Goal: Information Seeking & Learning: Learn about a topic

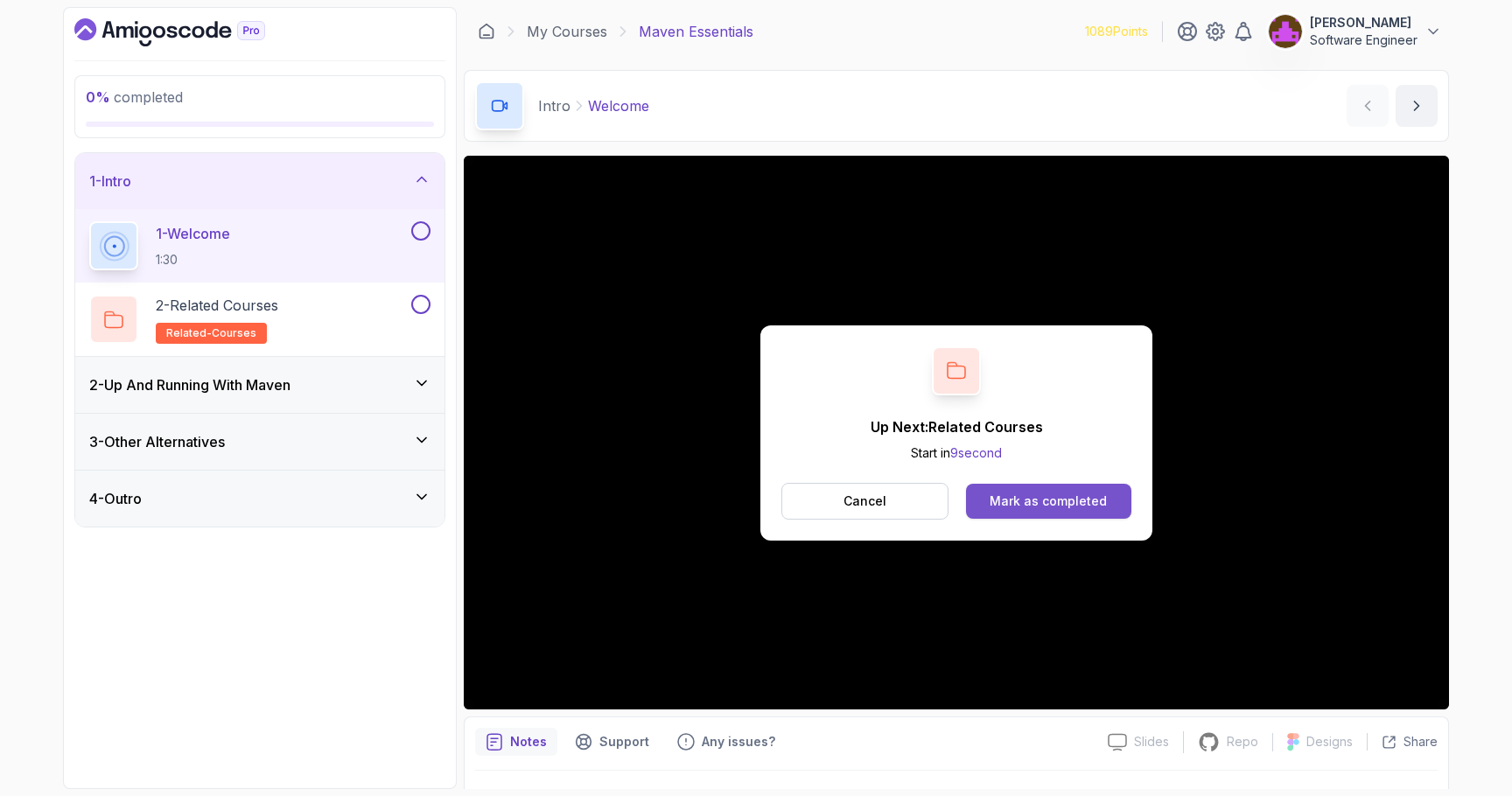
click at [1027, 500] on div "Mark as completed" at bounding box center [1048, 501] width 117 height 17
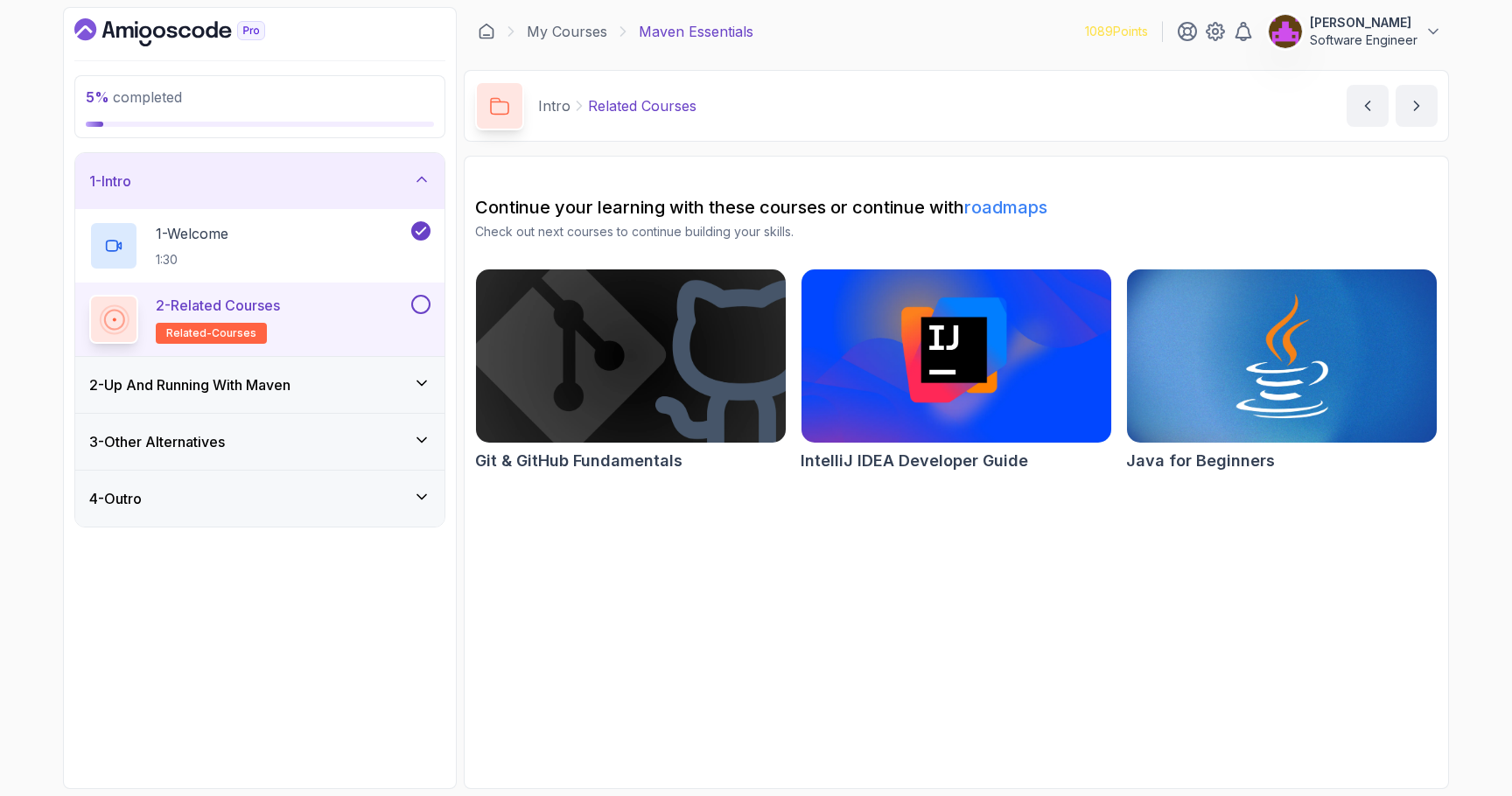
click at [424, 303] on button at bounding box center [420, 304] width 19 height 19
click at [344, 388] on div "2 - Up And Running With [PERSON_NAME]" at bounding box center [259, 384] width 341 height 21
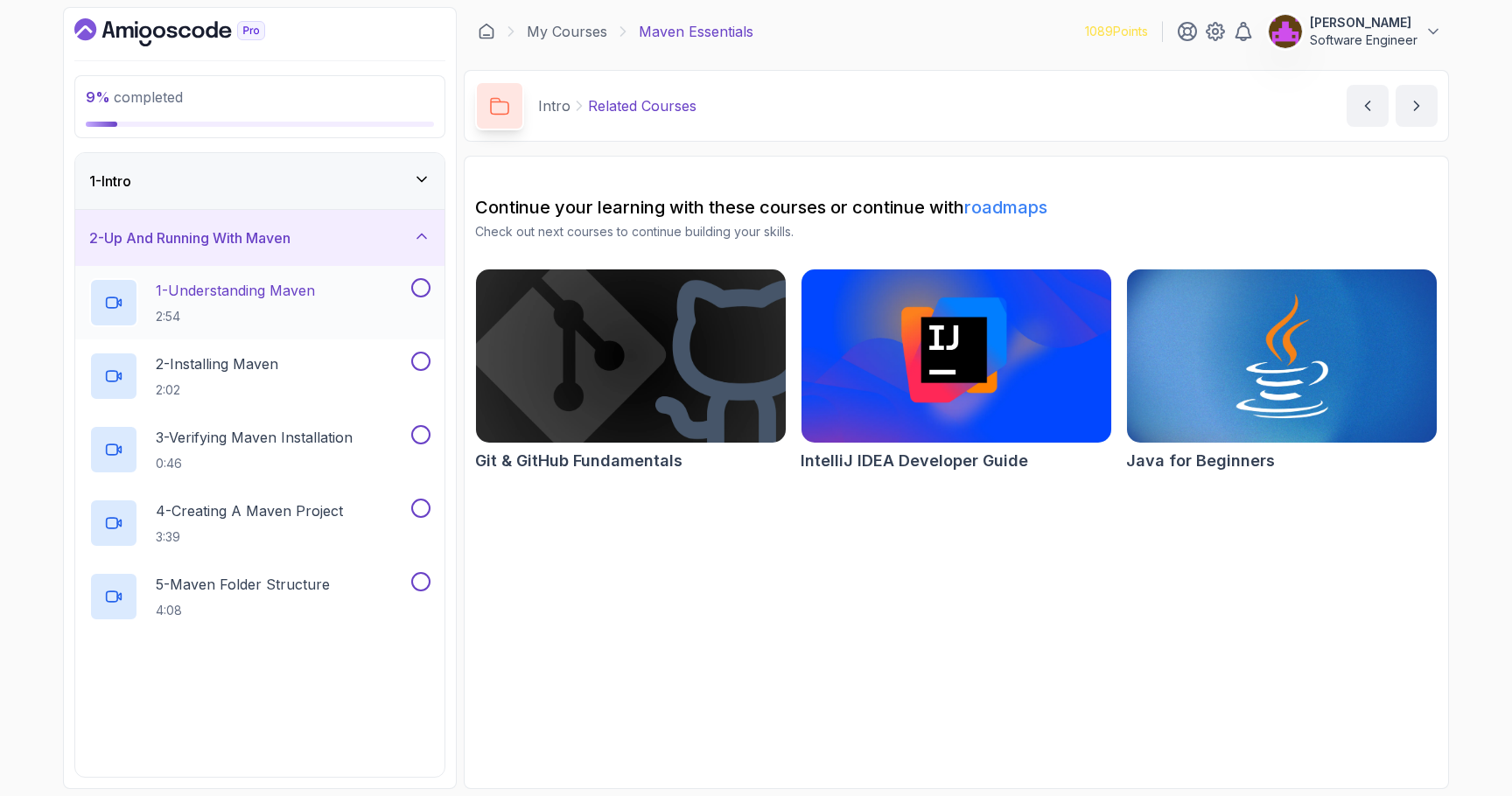
click at [311, 311] on p "2:54" at bounding box center [235, 316] width 159 height 17
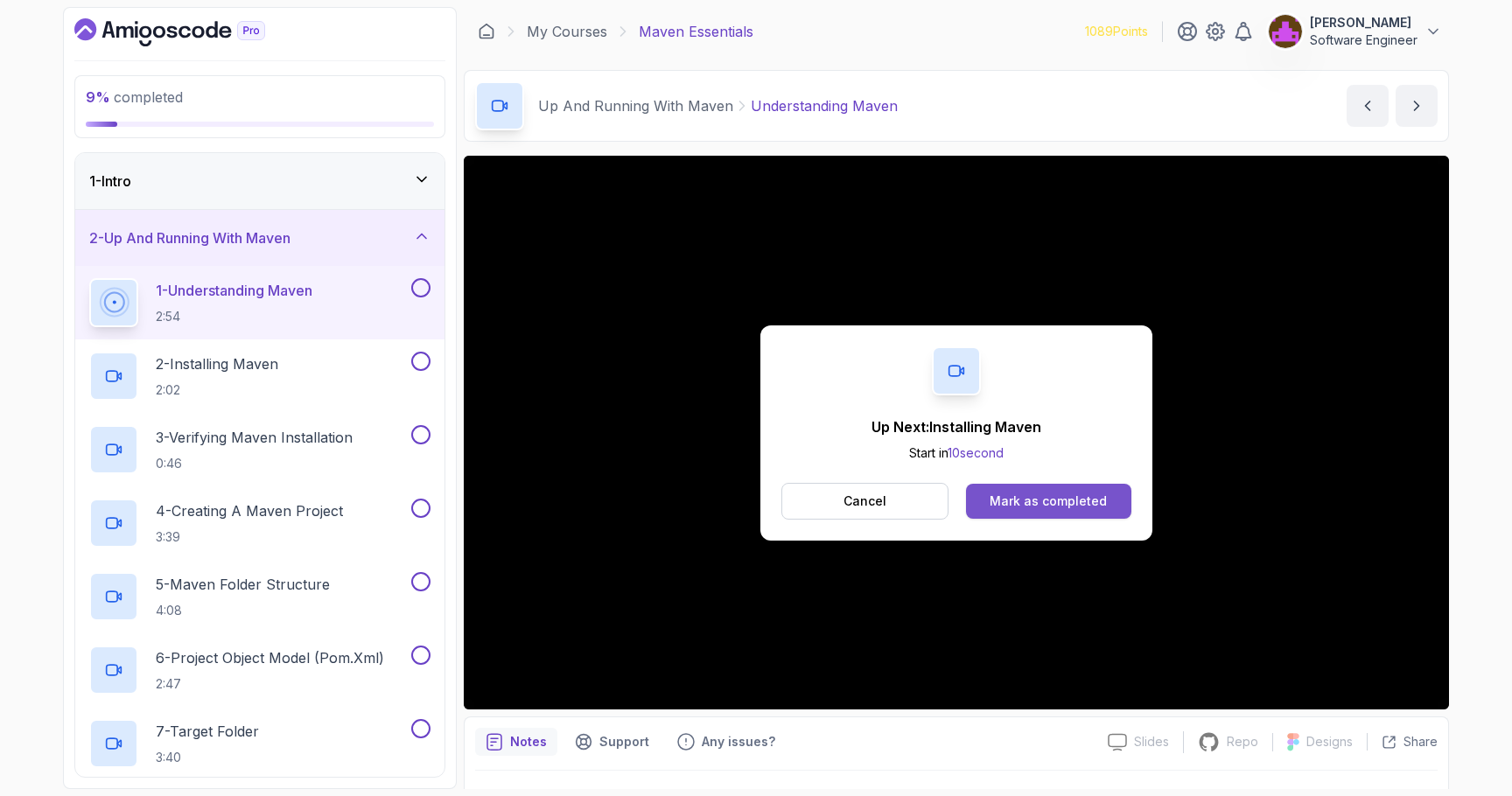
click at [1041, 503] on div "Mark as completed" at bounding box center [1048, 501] width 117 height 17
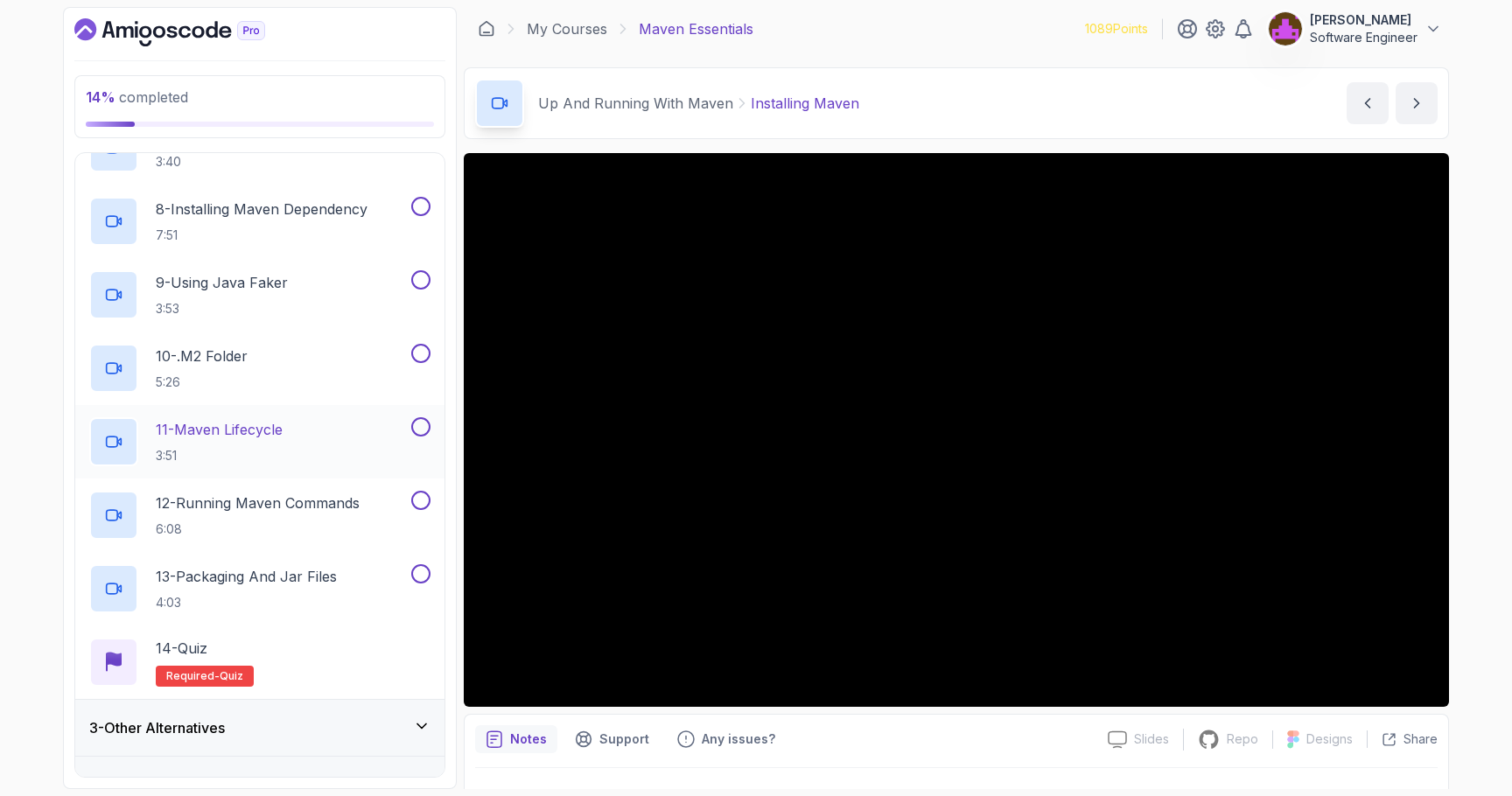
scroll to position [631, 0]
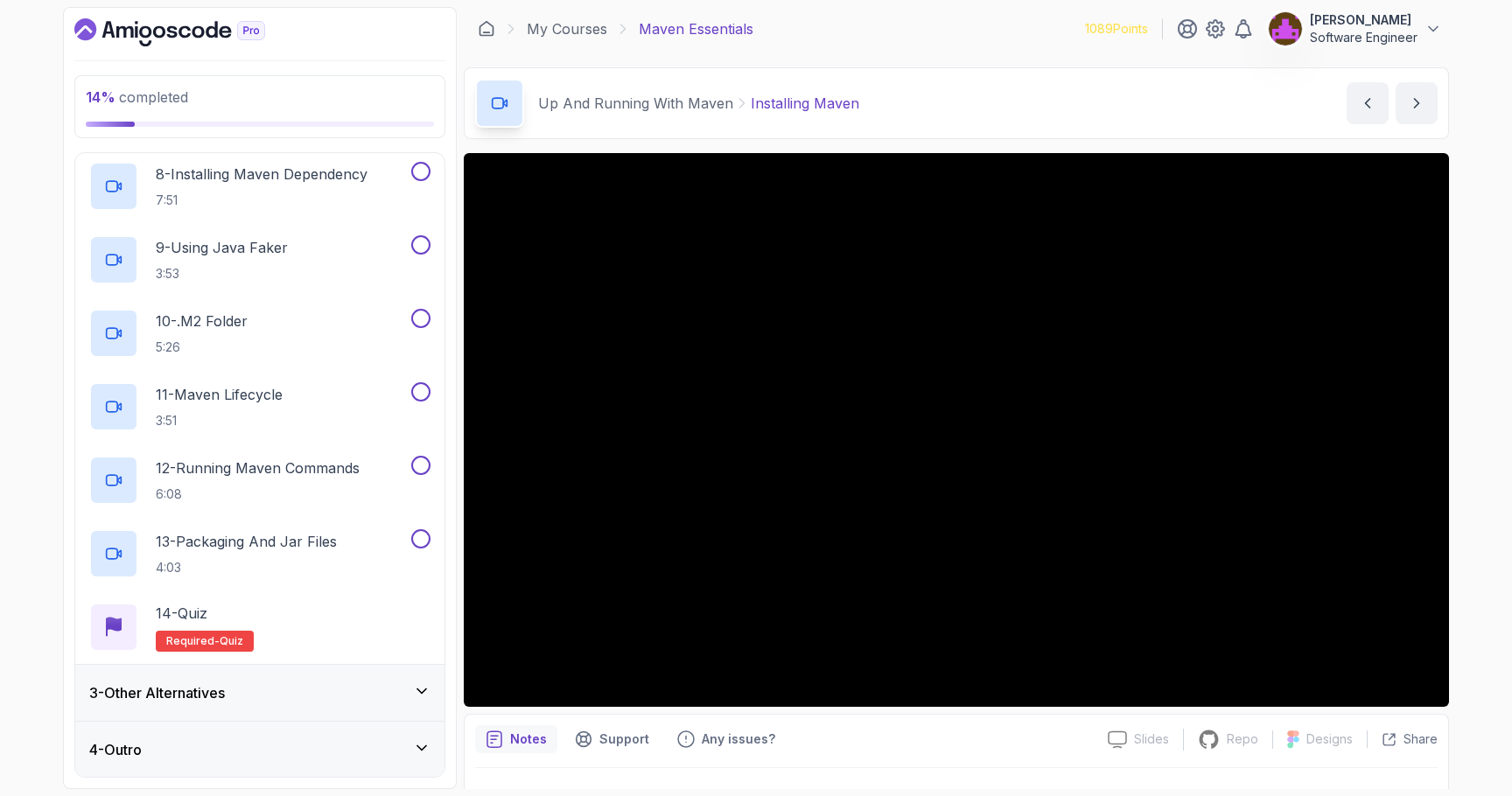
click at [239, 698] on div "3 - Other Alternatives" at bounding box center [259, 692] width 341 height 21
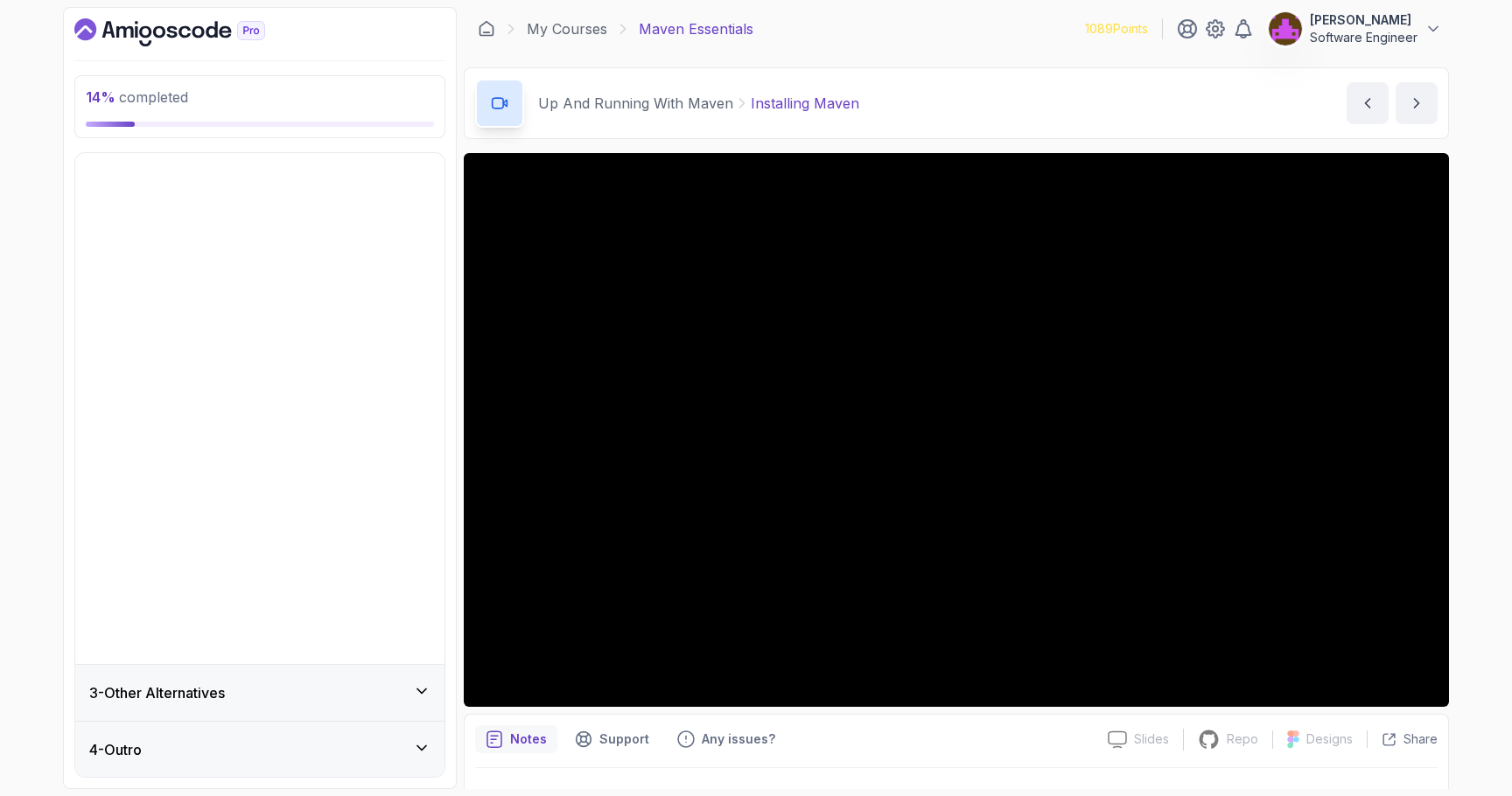
scroll to position [0, 0]
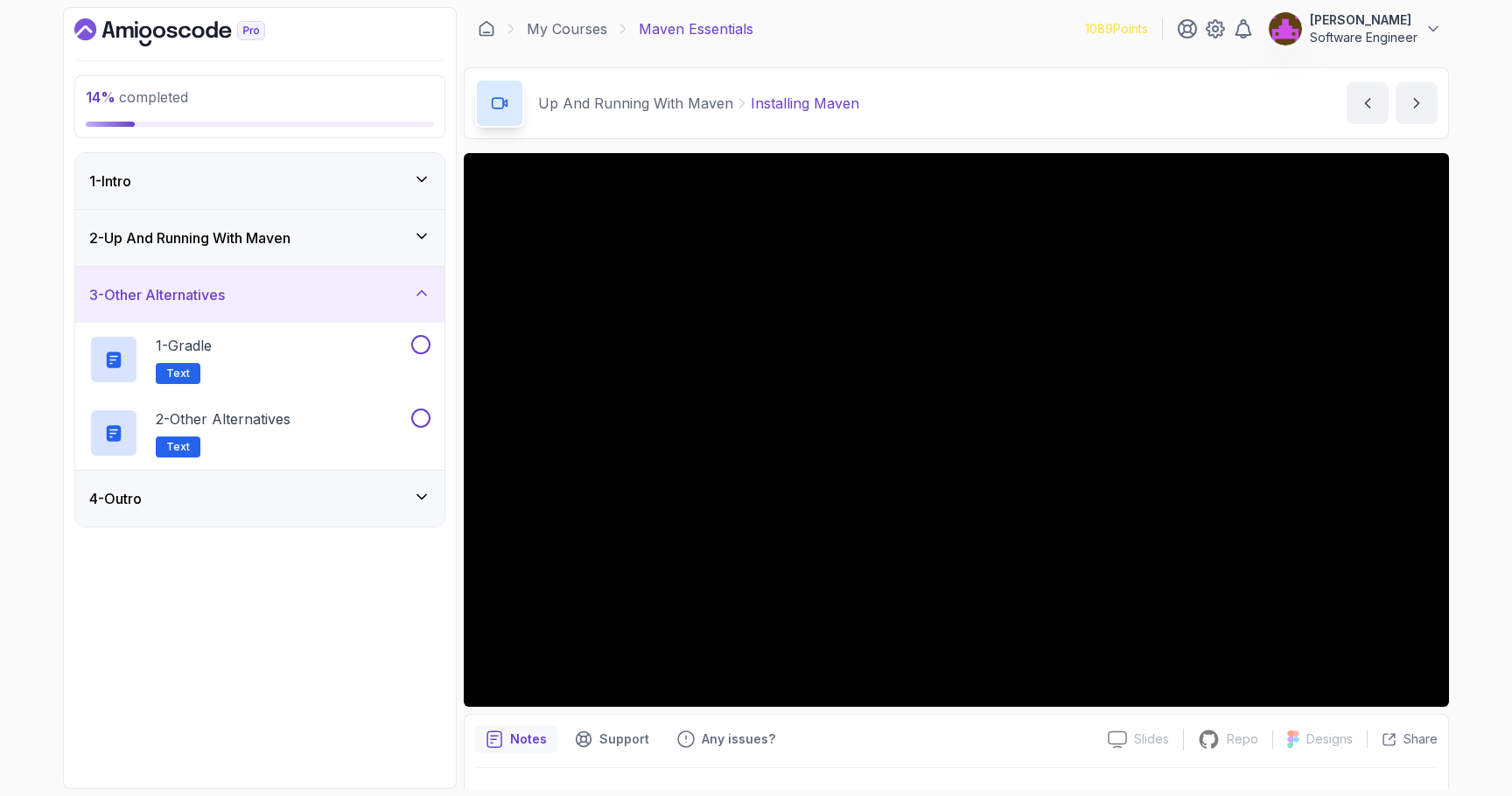
click at [229, 520] on div "4 - Outro" at bounding box center [259, 499] width 369 height 56
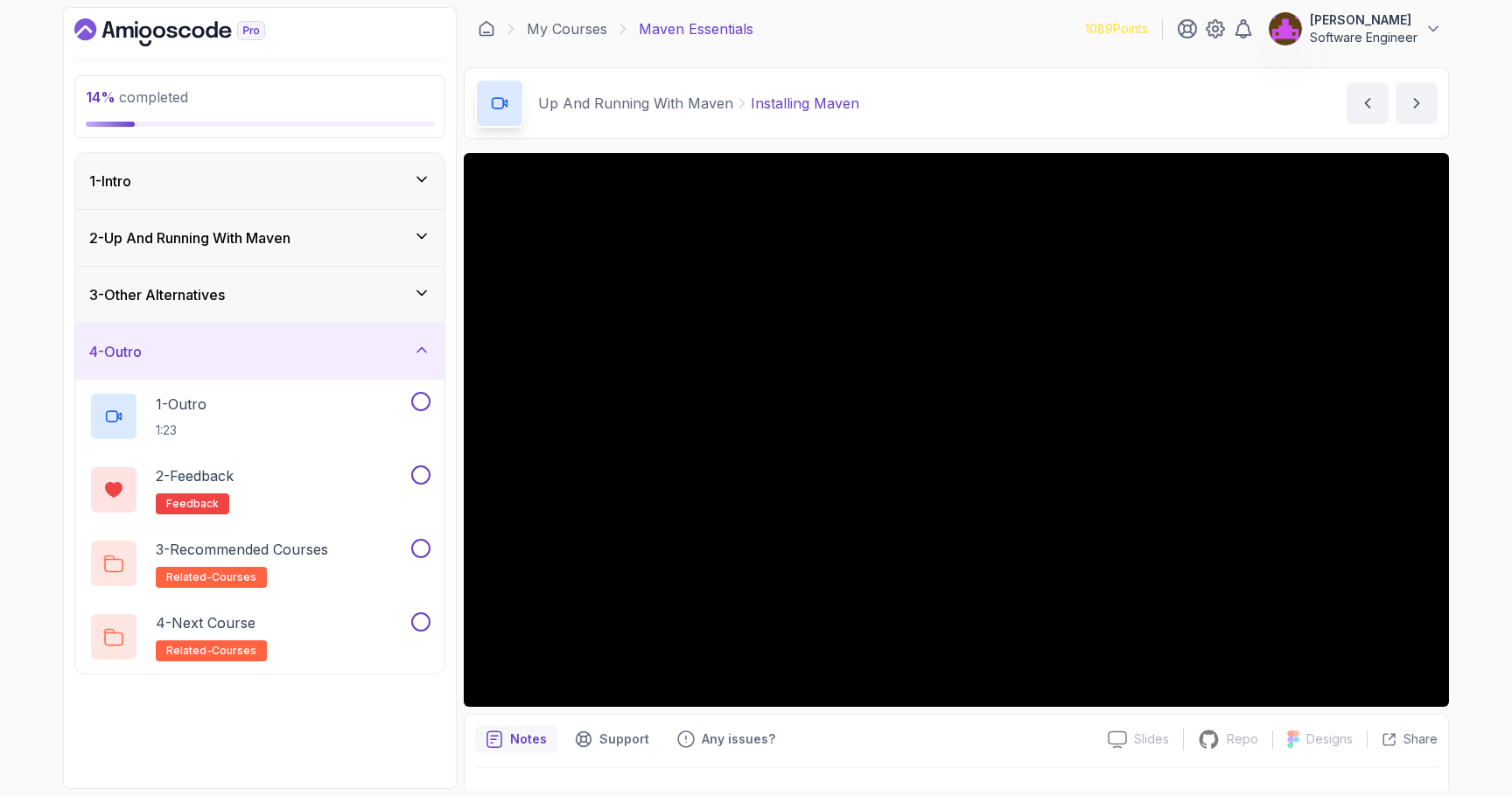
click at [267, 242] on h3 "2 - Up And Running With [PERSON_NAME]" at bounding box center [190, 238] width 202 height 21
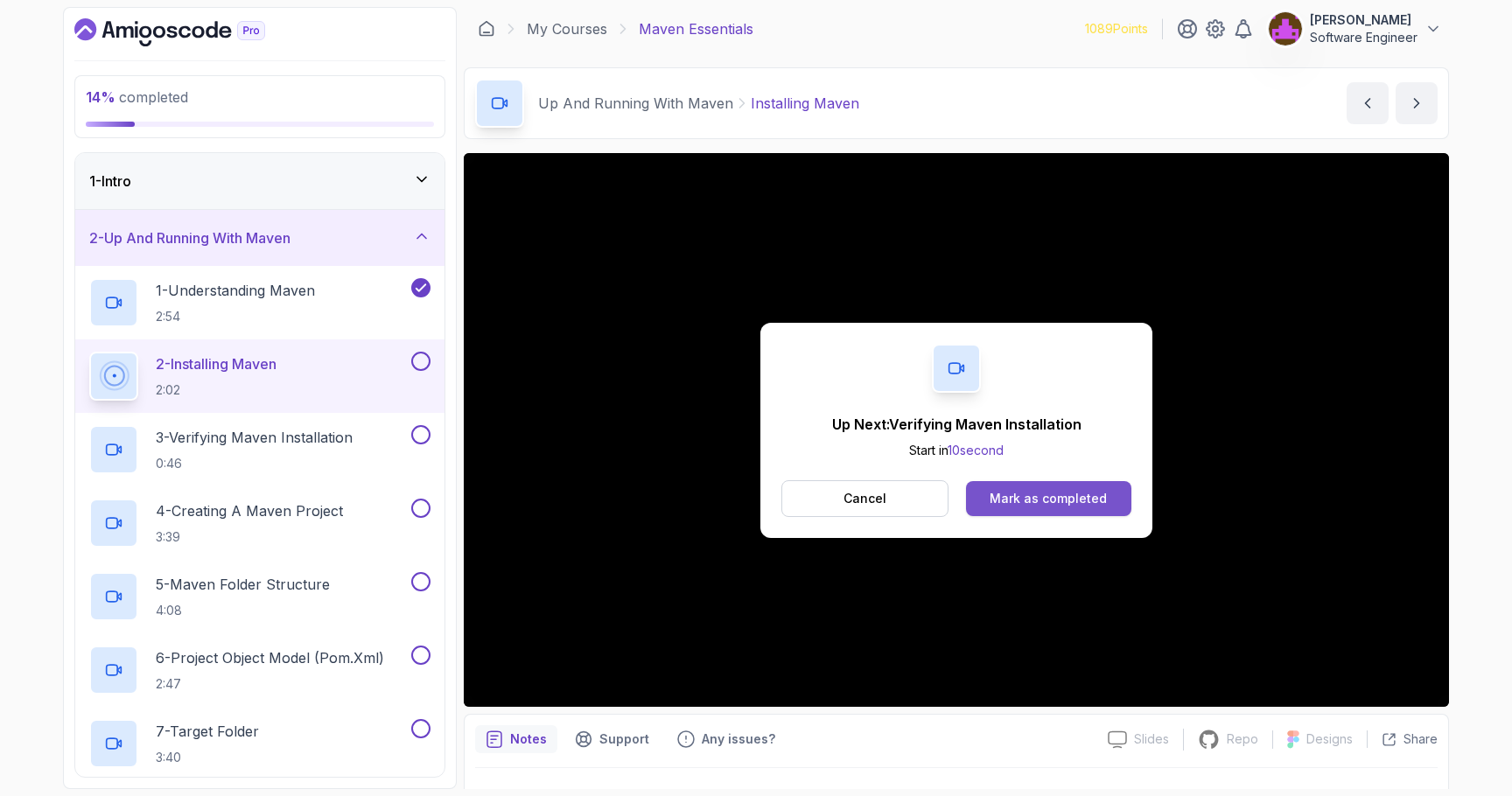
click at [1040, 484] on button "Mark as completed" at bounding box center [1048, 498] width 165 height 35
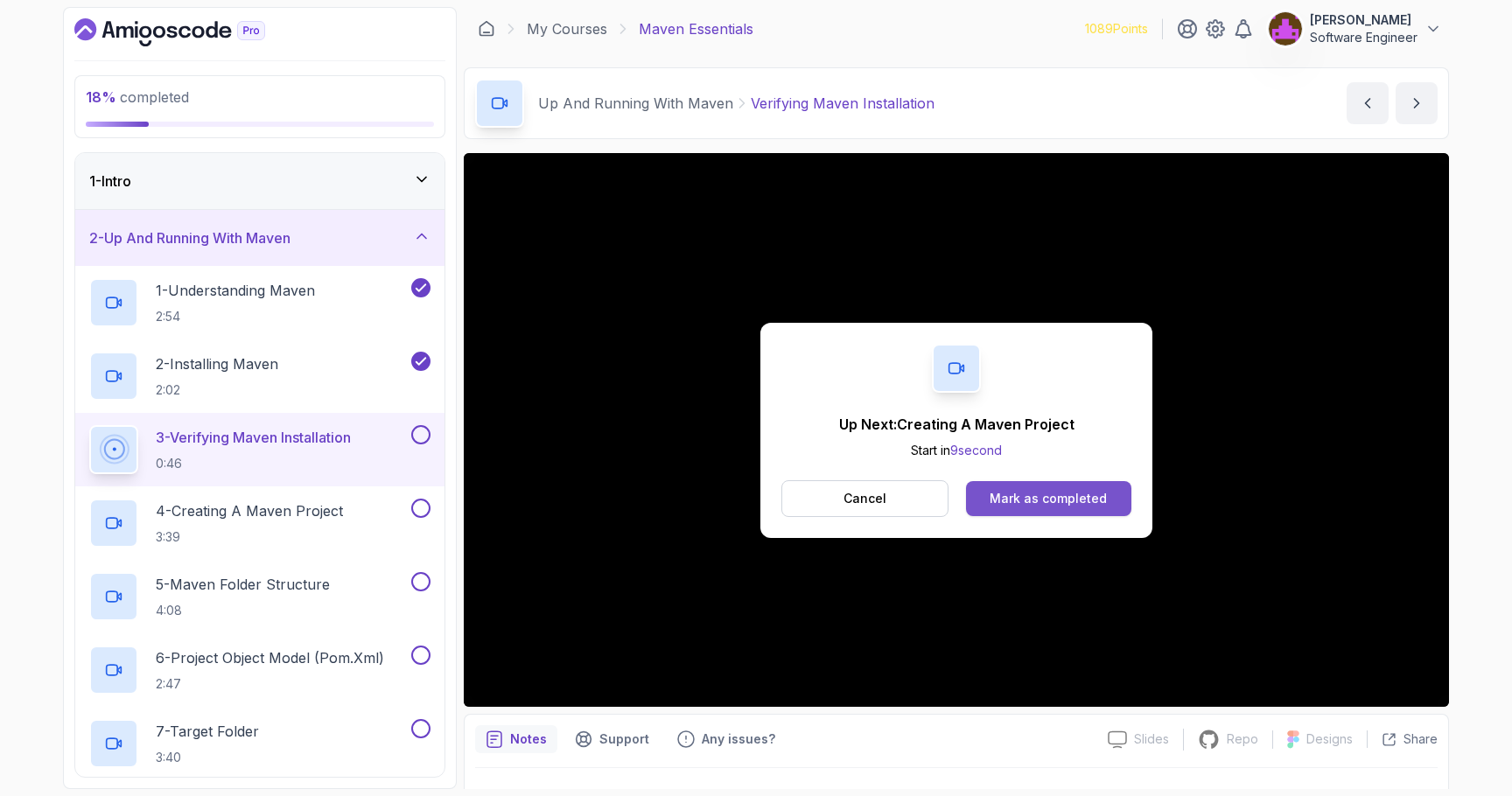
click at [1038, 491] on div "Mark as completed" at bounding box center [1048, 498] width 117 height 17
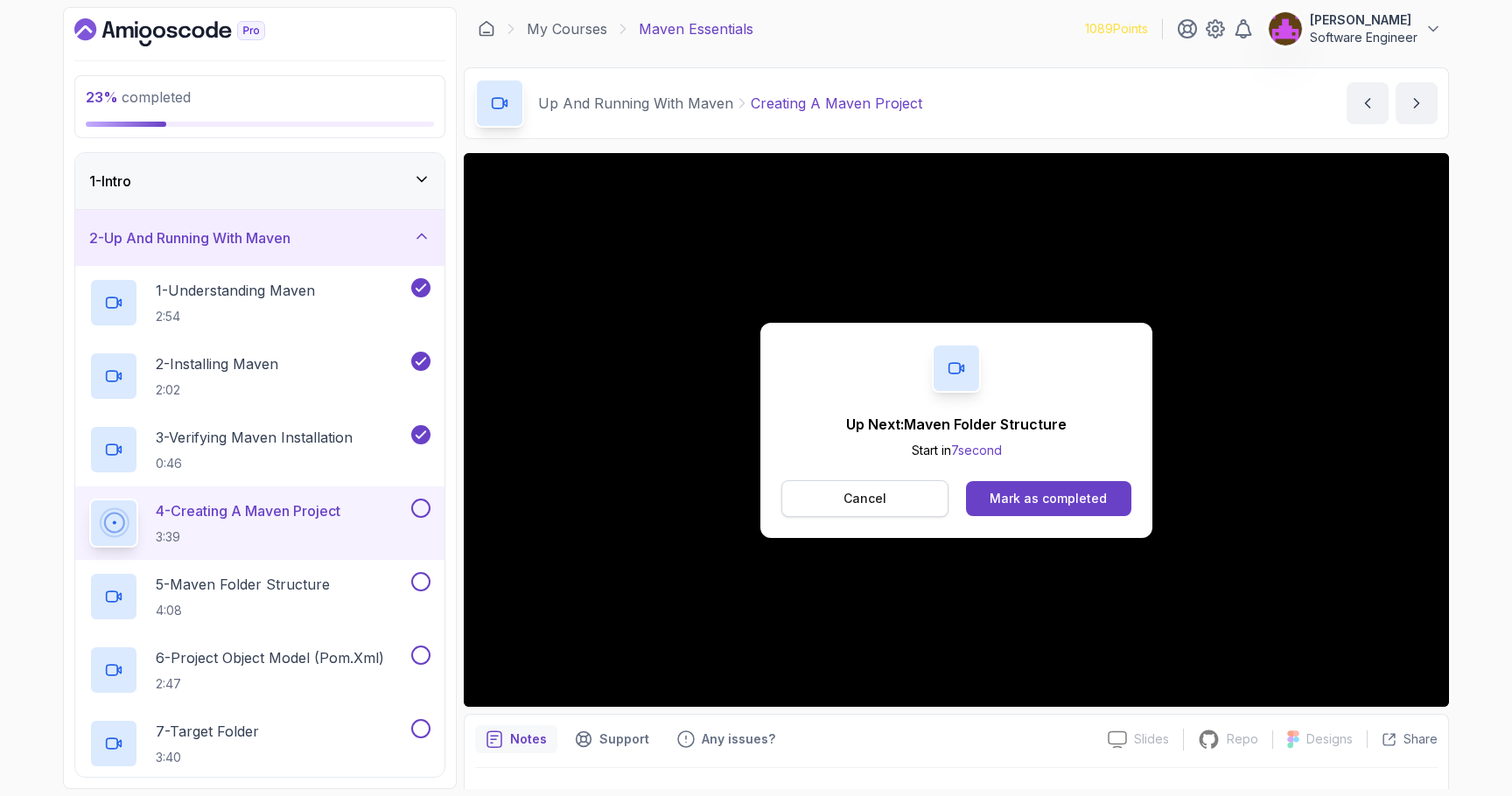
click at [922, 508] on button "Cancel" at bounding box center [864, 498] width 167 height 37
click at [1064, 498] on div "Mark as completed" at bounding box center [1048, 498] width 117 height 17
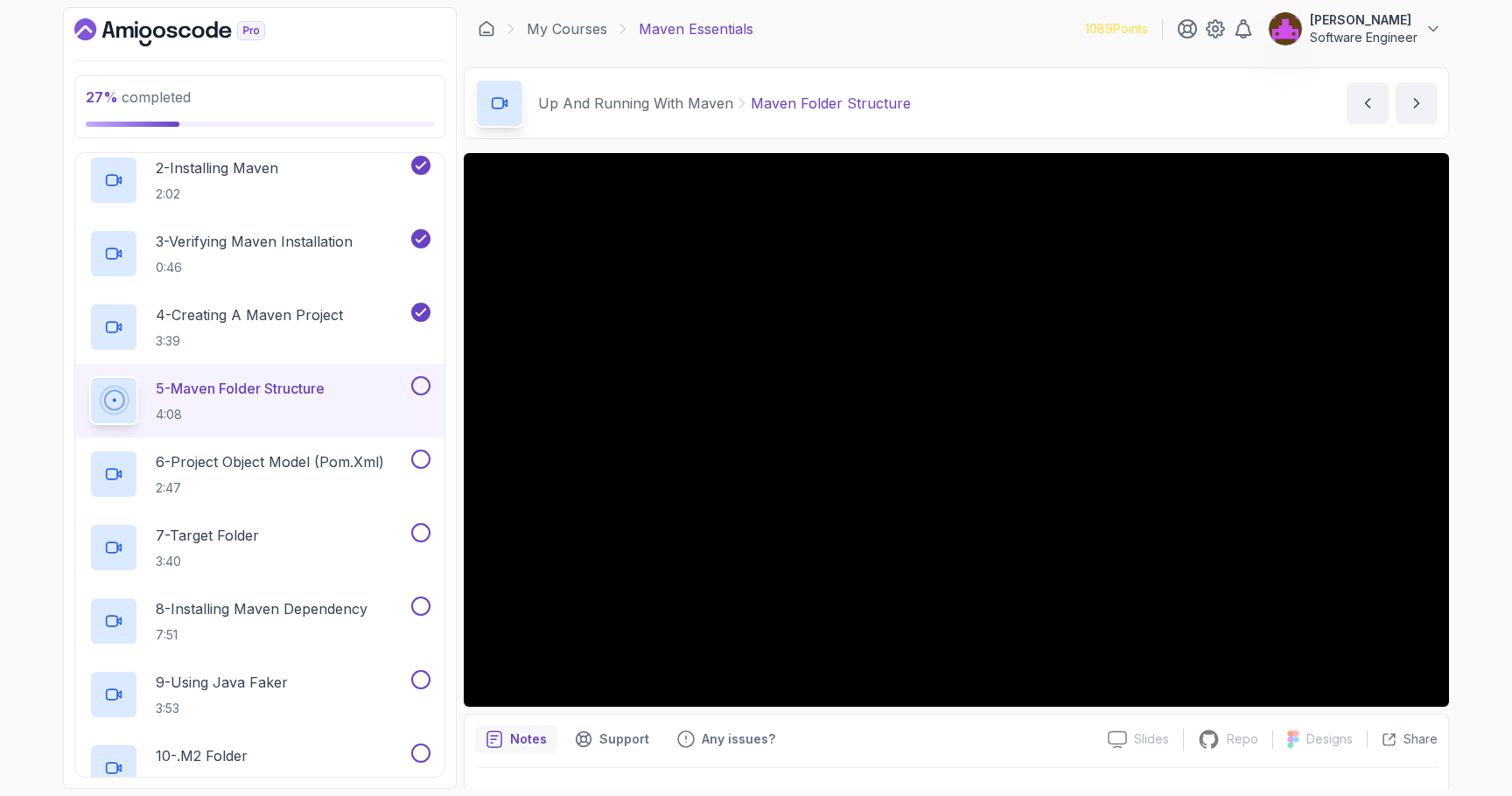
scroll to position [191, 0]
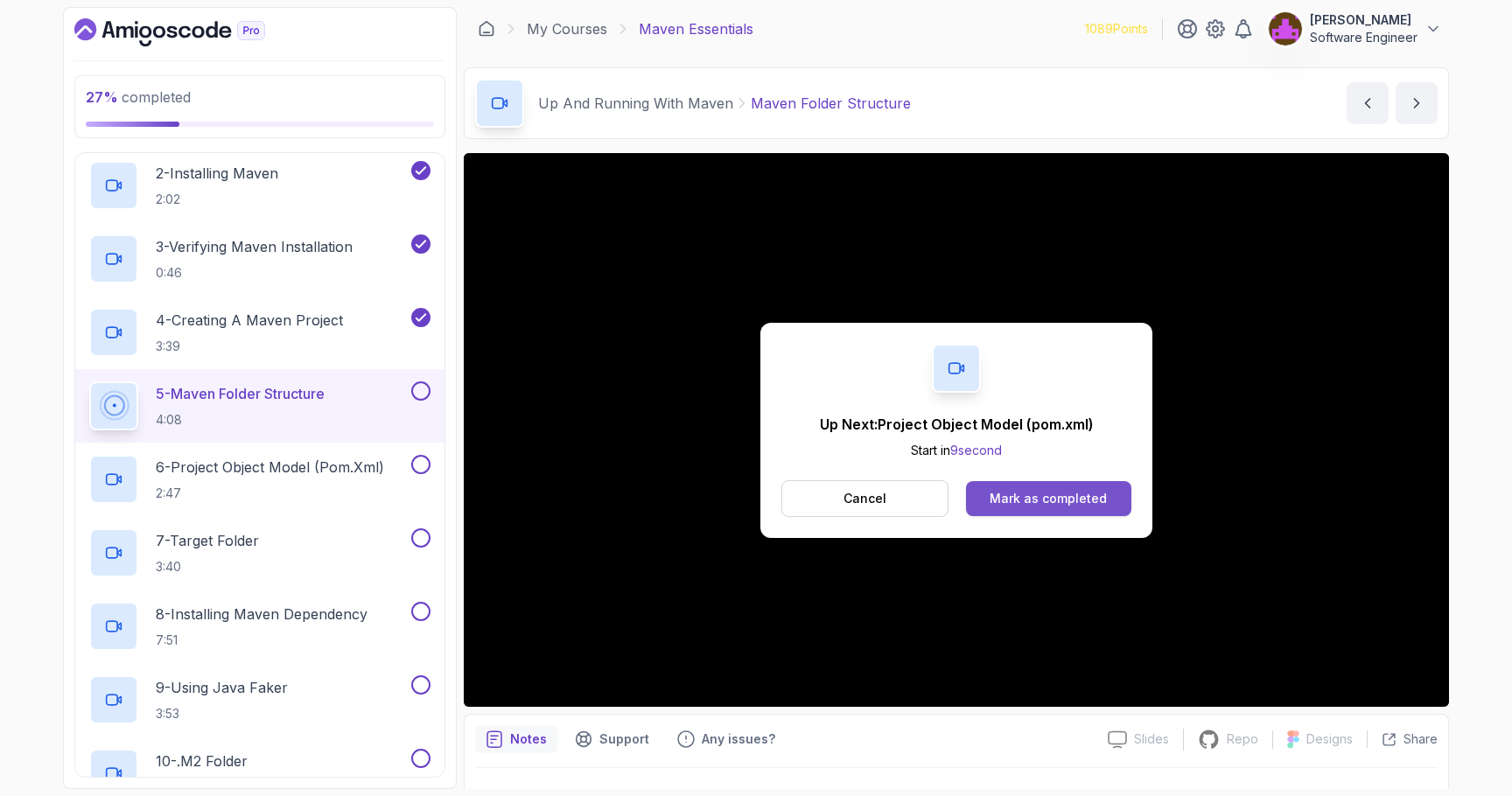
click at [1019, 497] on div "Mark as completed" at bounding box center [1048, 498] width 117 height 17
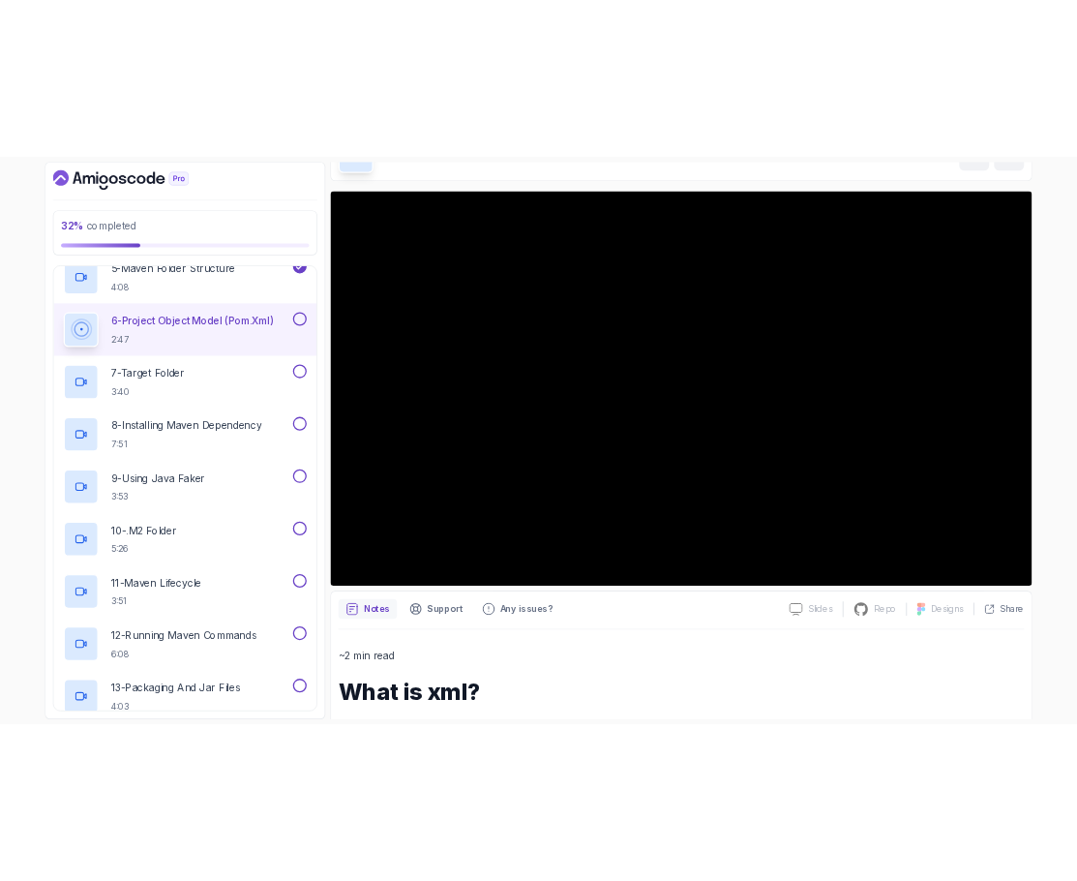
scroll to position [108, 0]
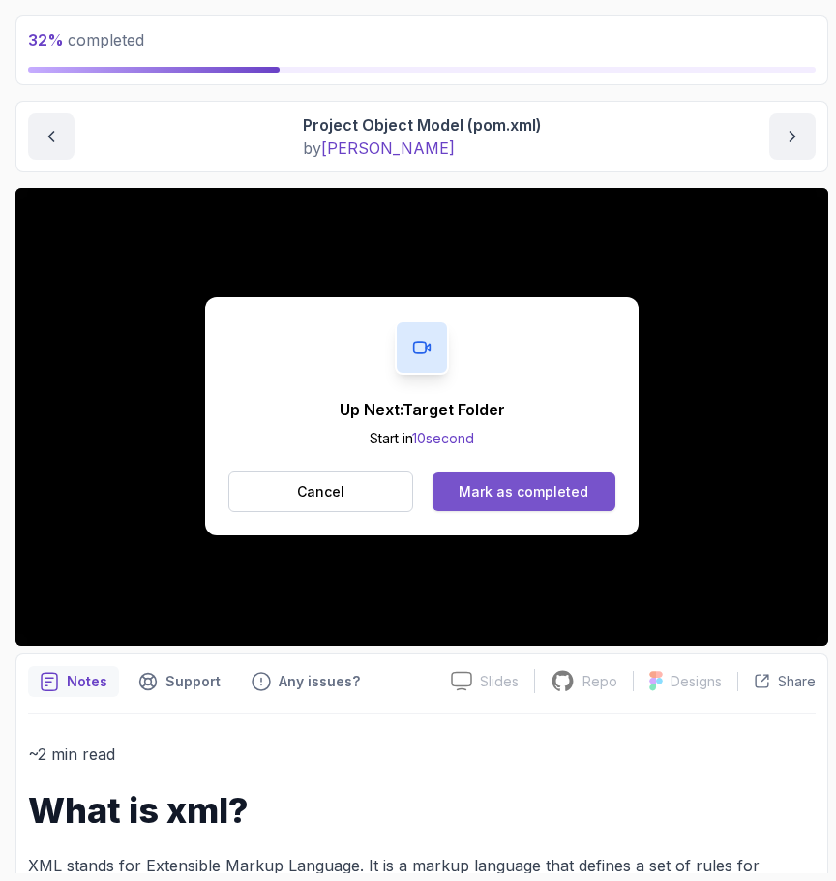
click at [573, 489] on div "Mark as completed" at bounding box center [524, 491] width 130 height 19
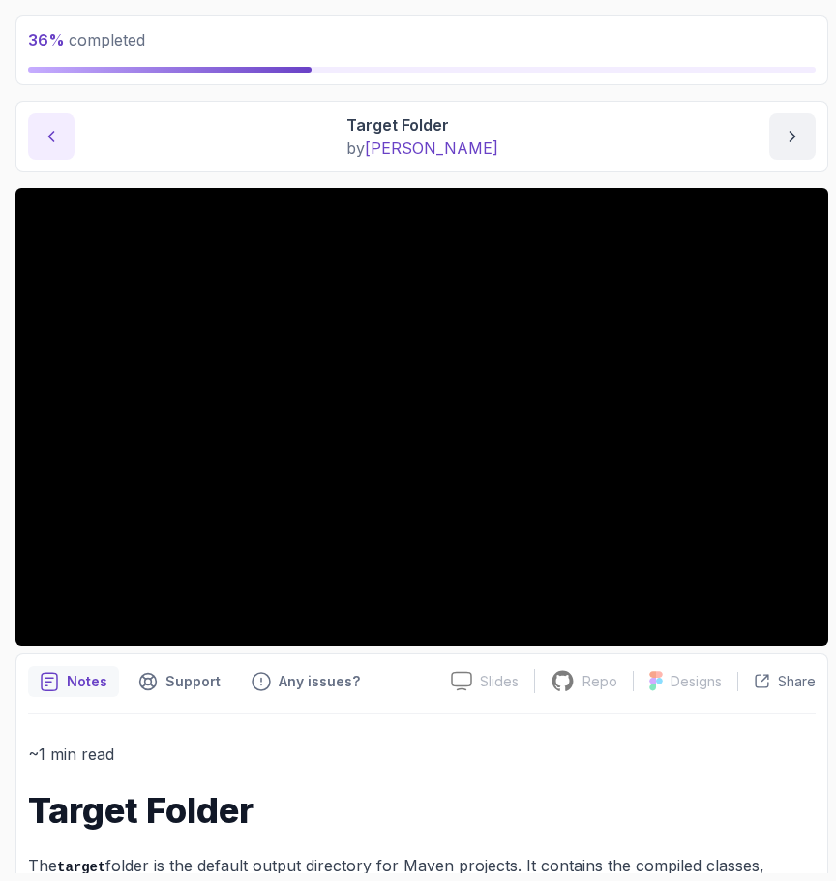
click at [45, 141] on icon "previous content" at bounding box center [51, 136] width 19 height 19
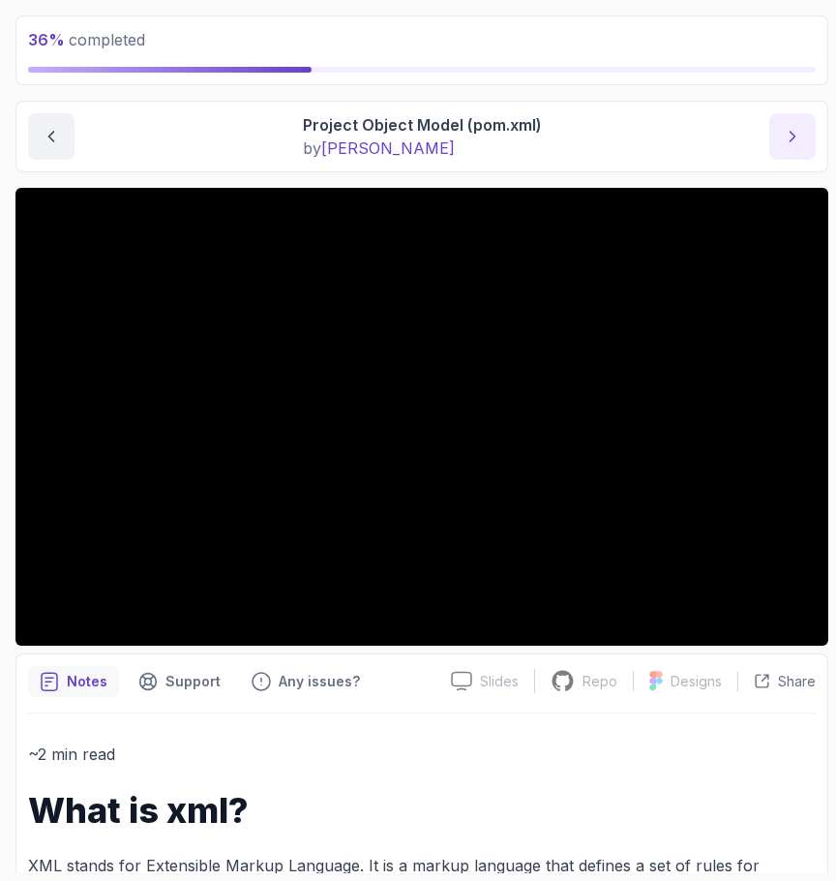
click at [809, 131] on button "next content" at bounding box center [793, 136] width 46 height 46
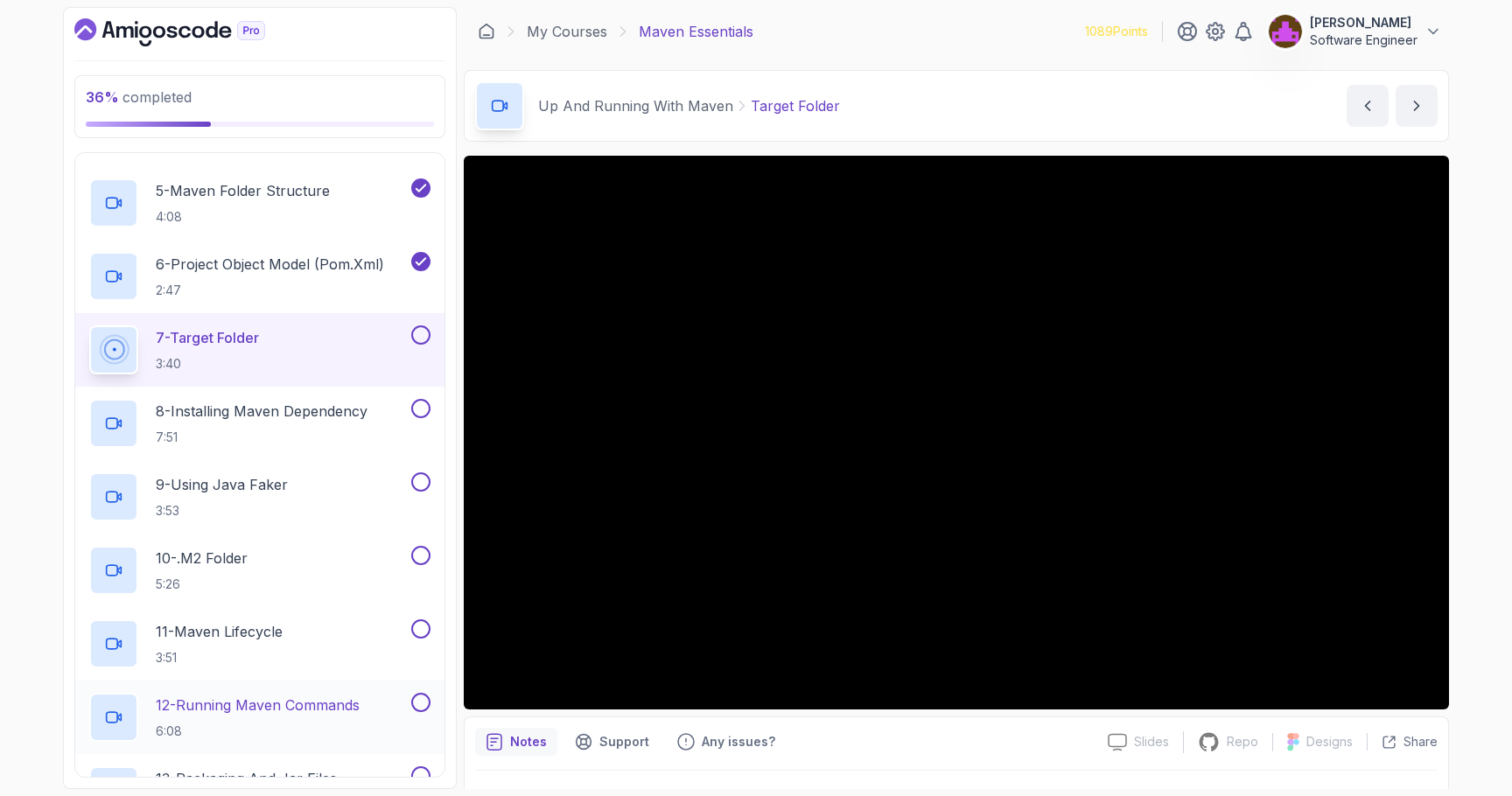
scroll to position [391, 0]
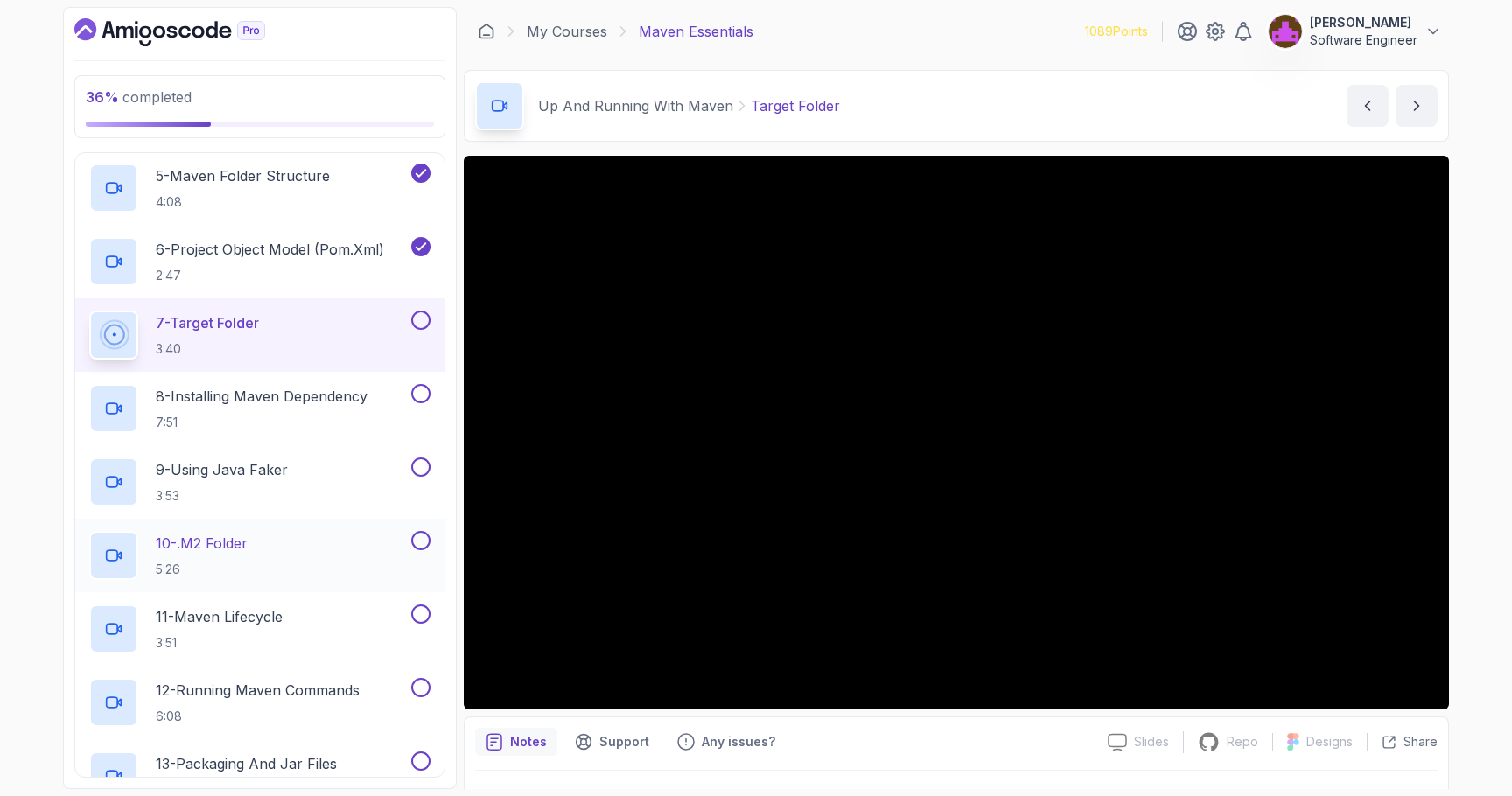
scroll to position [427, 0]
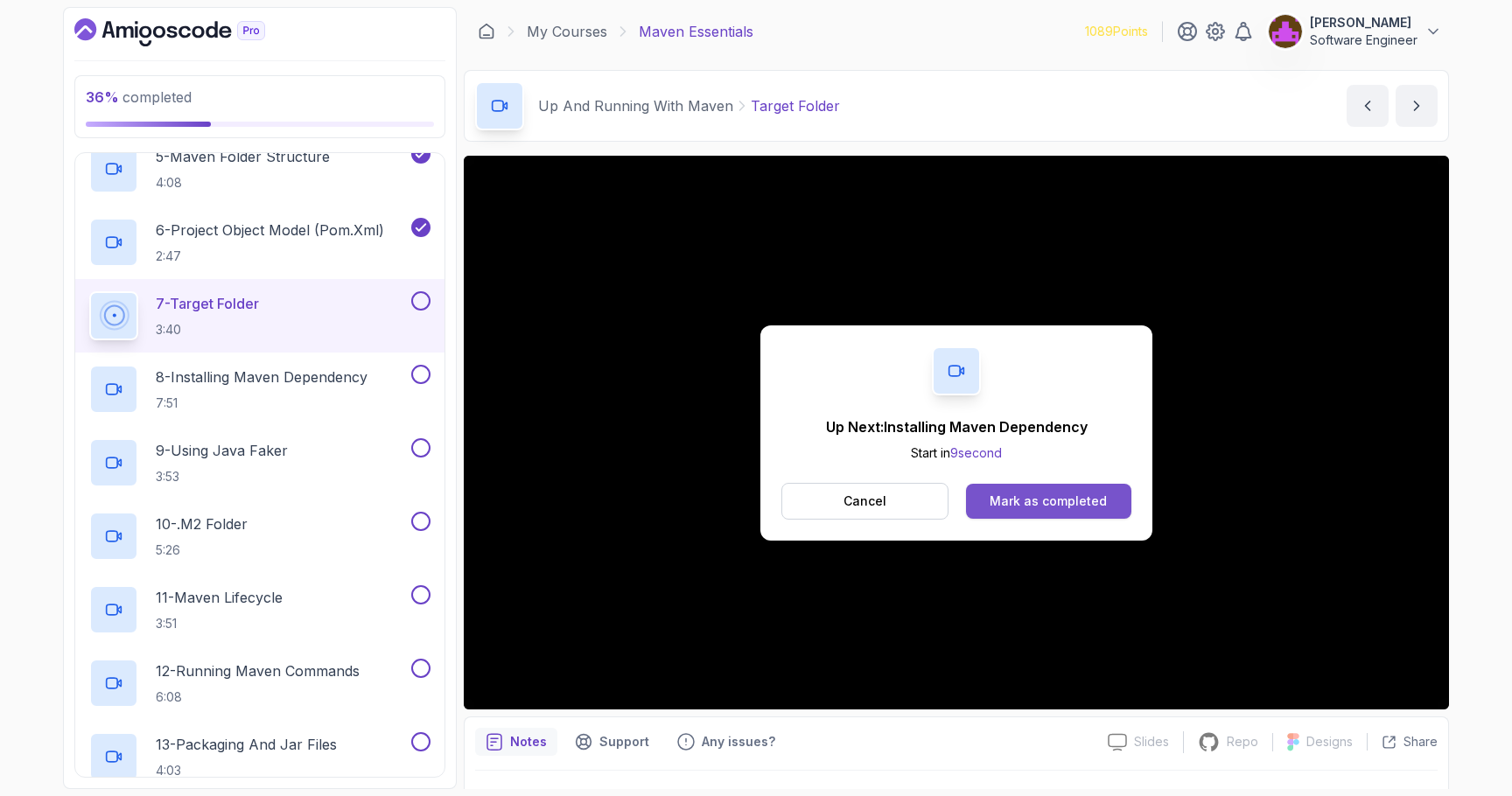
click at [1028, 490] on button "Mark as completed" at bounding box center [1048, 501] width 165 height 35
